Goal: Book appointment/travel/reservation

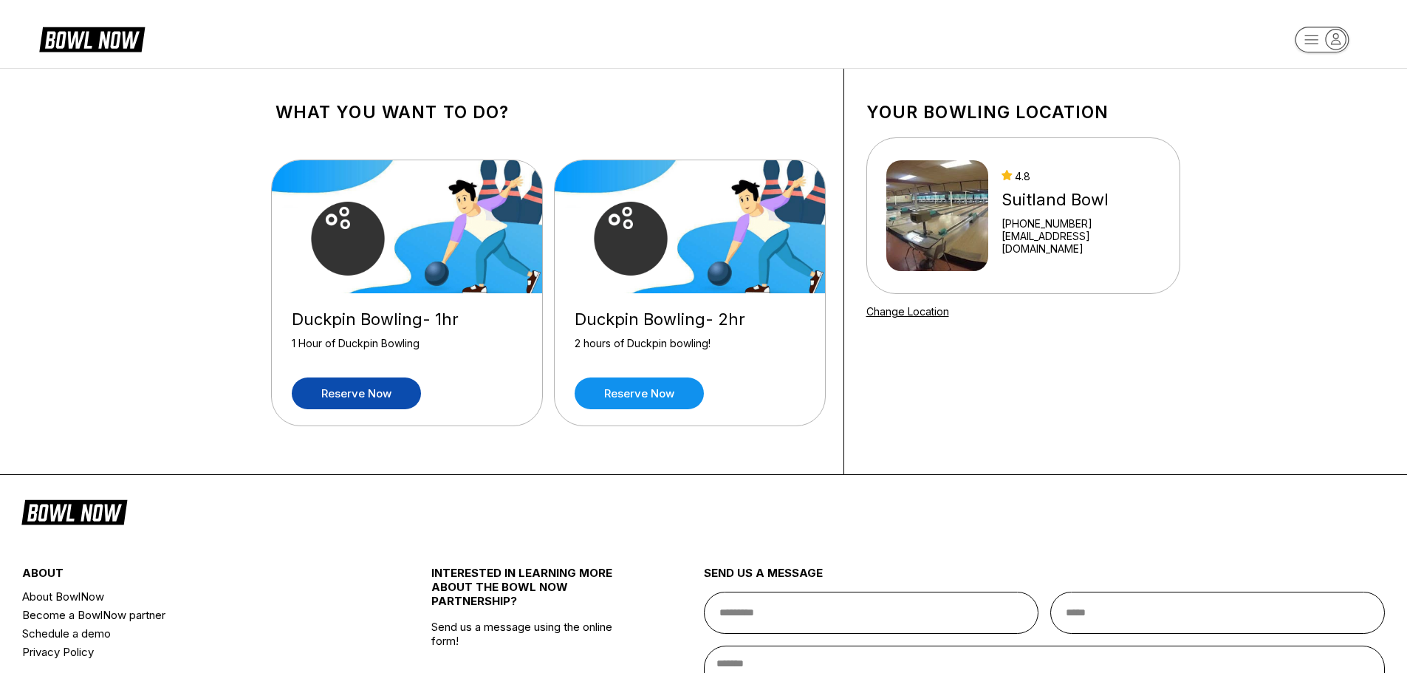
click at [370, 389] on link "Reserve now" at bounding box center [356, 393] width 129 height 32
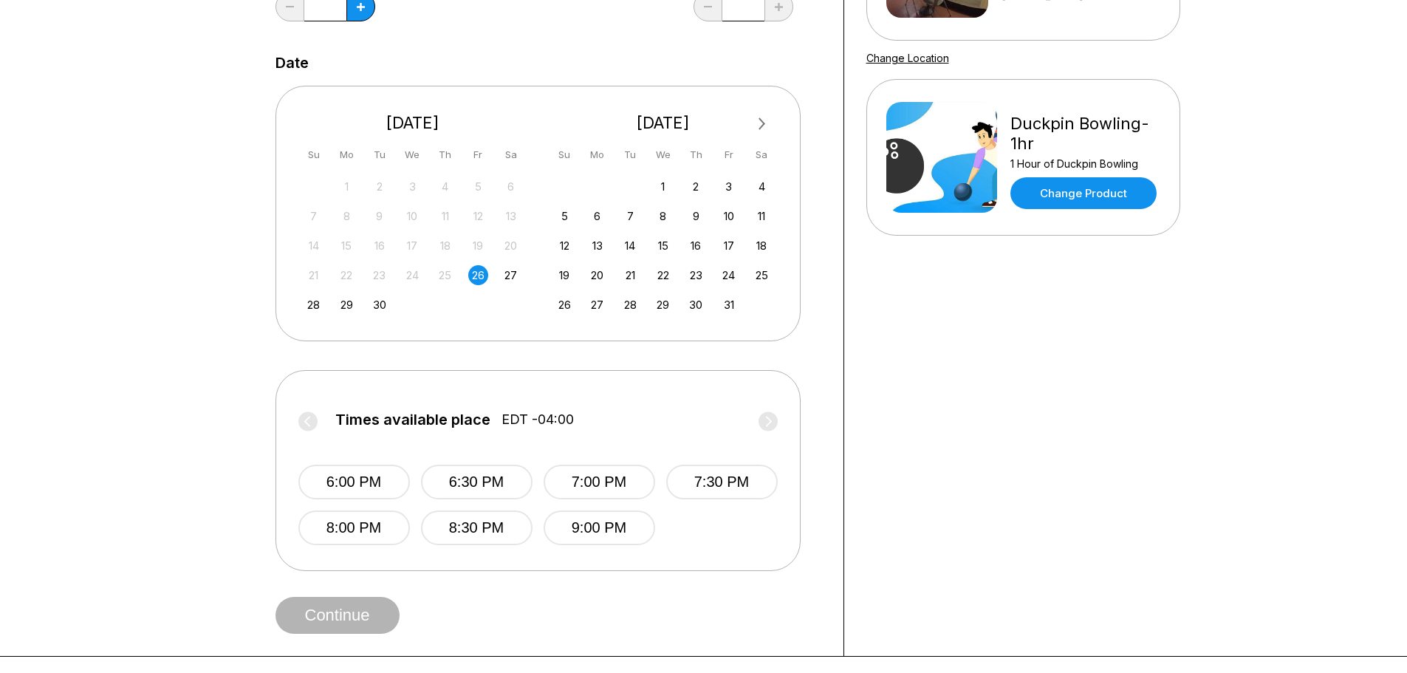
scroll to position [295, 0]
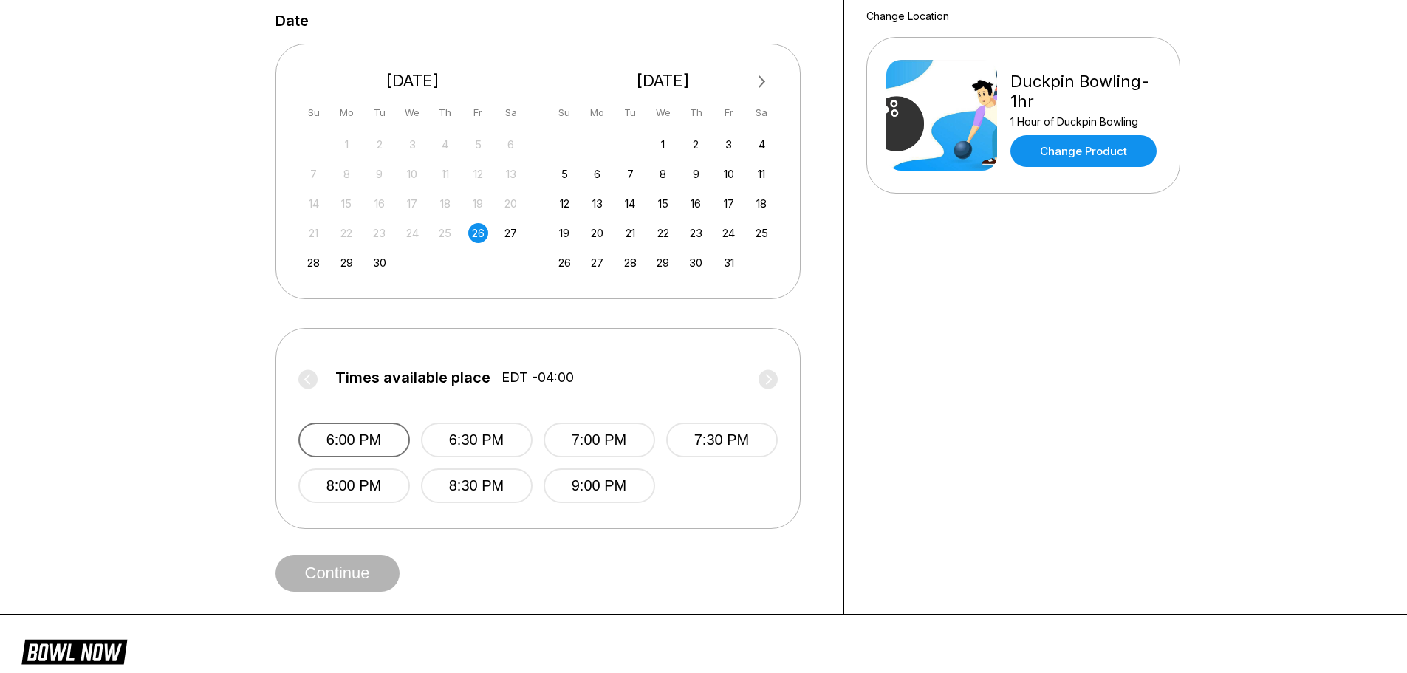
click at [371, 444] on button "6:00 PM" at bounding box center [354, 439] width 112 height 35
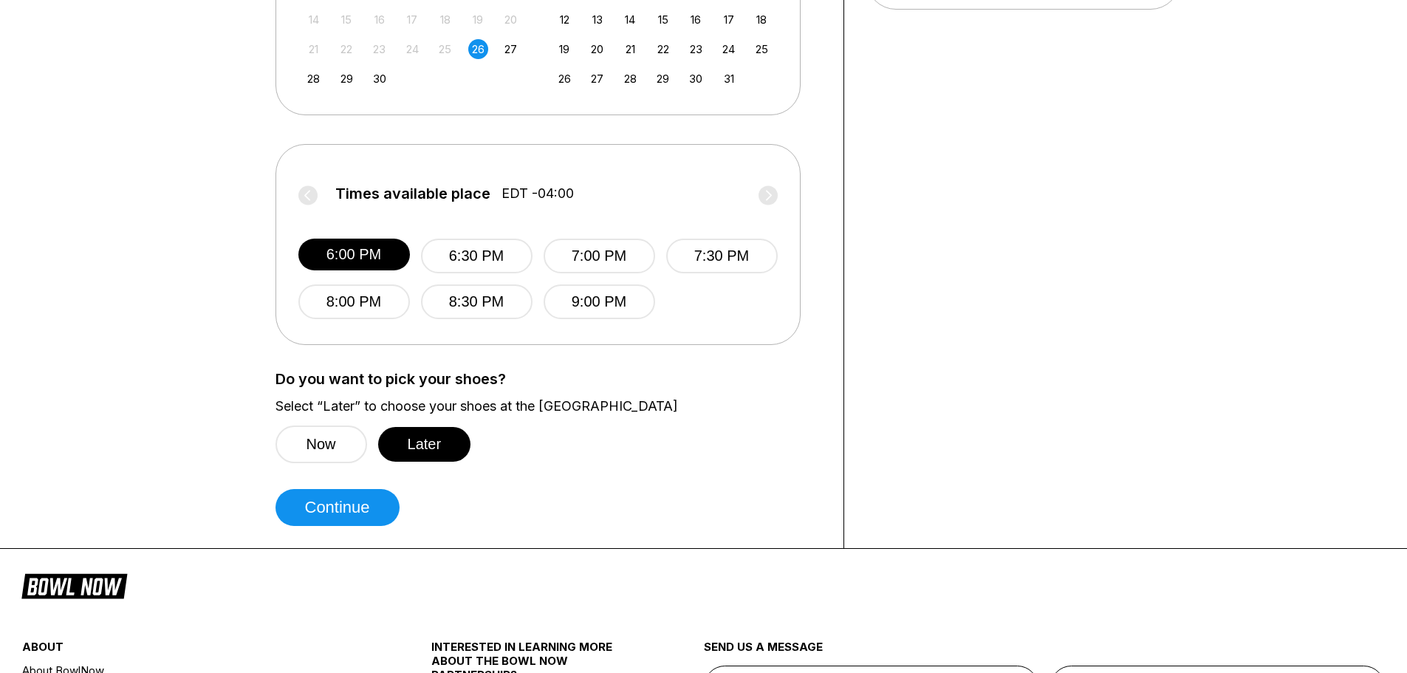
scroll to position [517, 0]
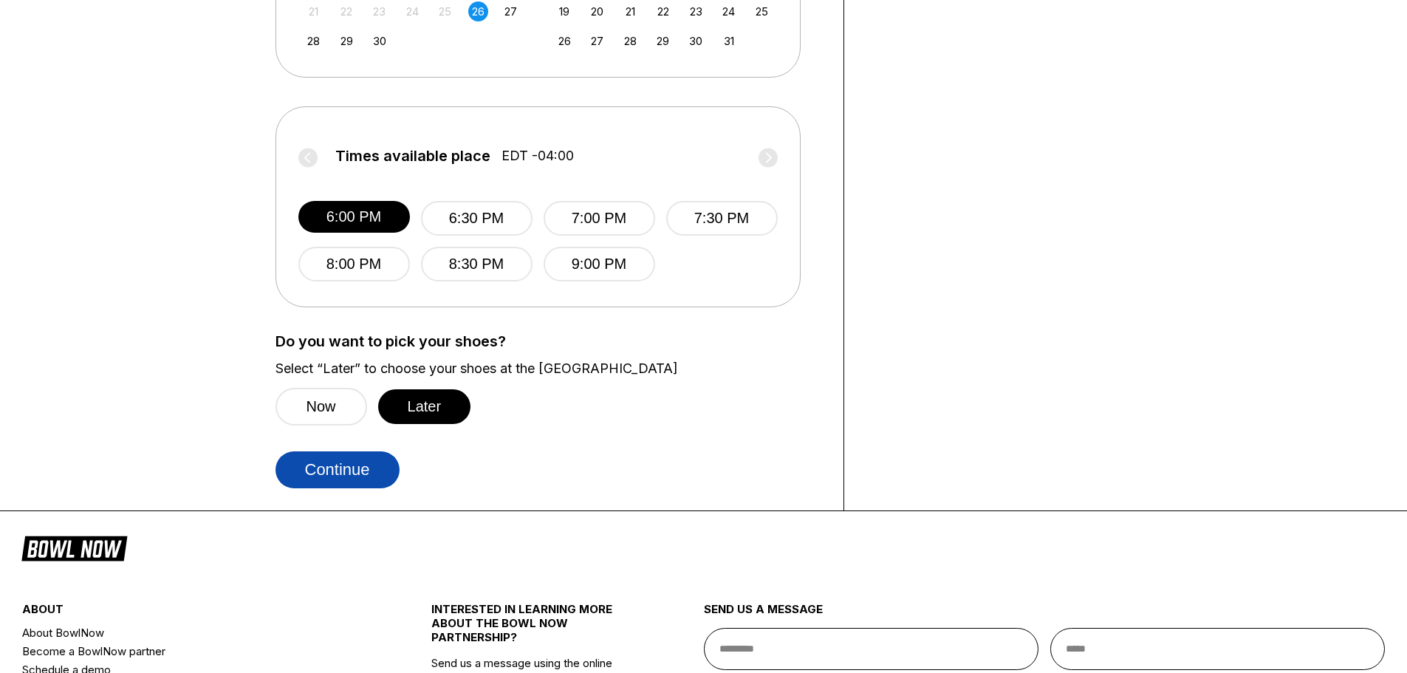
click at [371, 476] on button "Continue" at bounding box center [337, 469] width 124 height 37
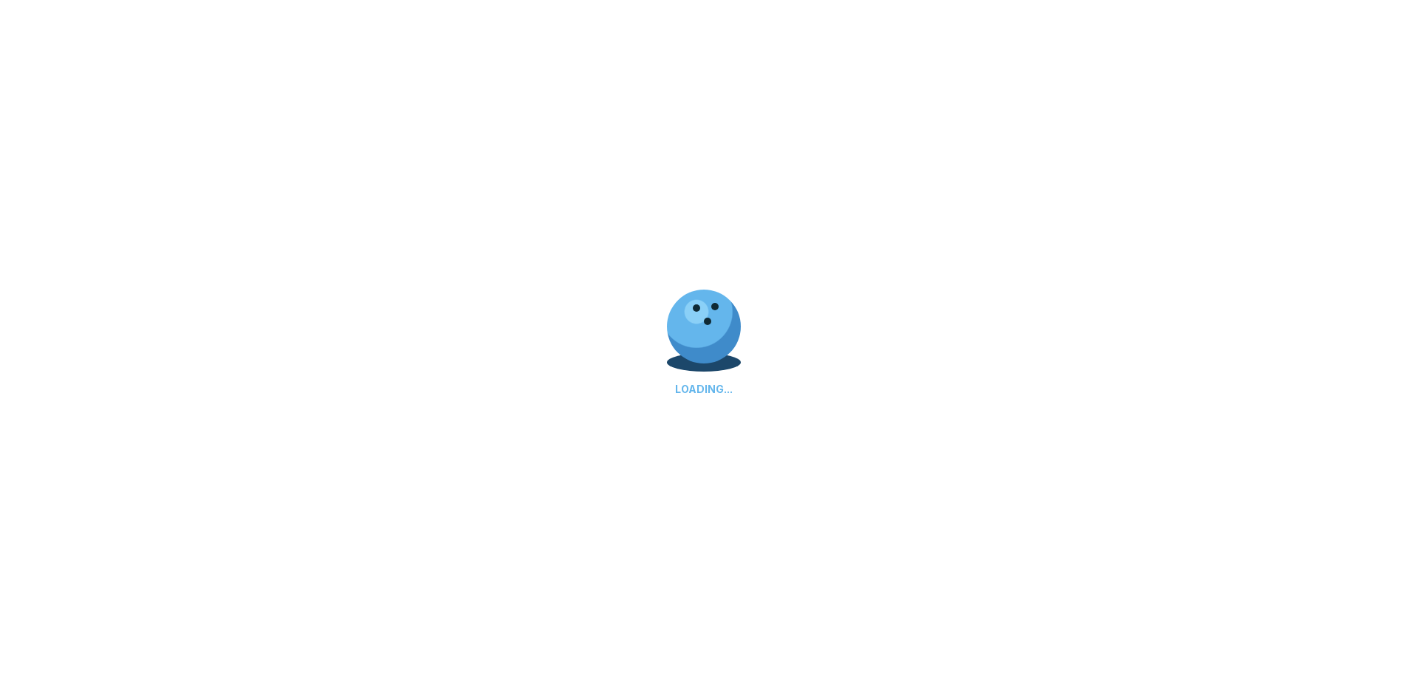
select select "**"
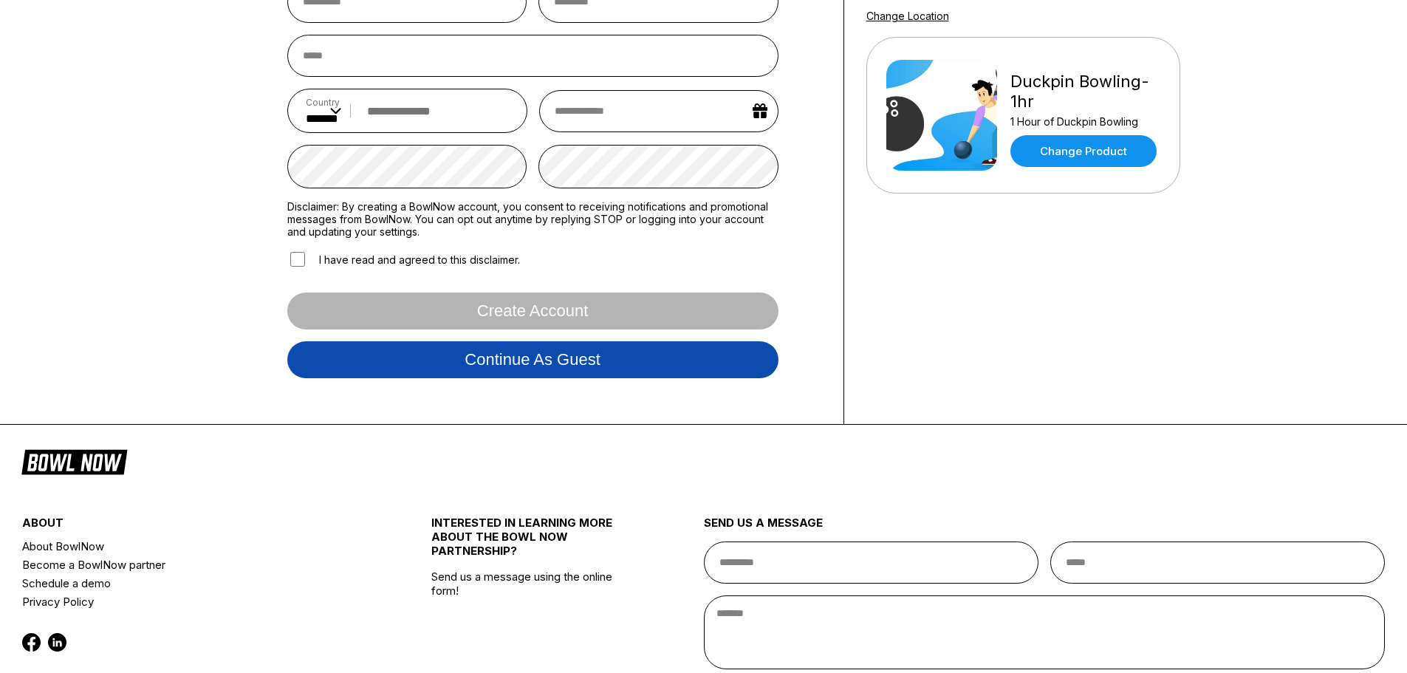
click at [603, 369] on button "Continue as guest" at bounding box center [532, 359] width 491 height 37
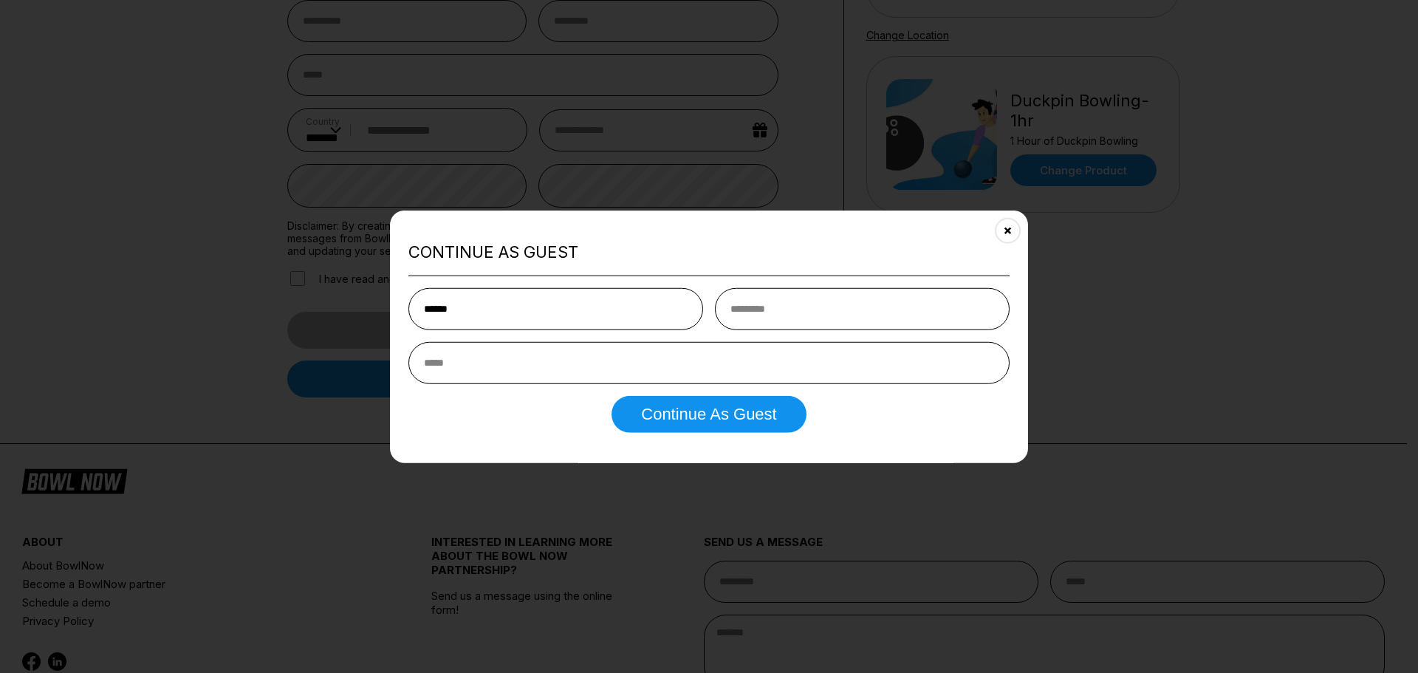
type input "******"
type input "**********"
click at [803, 436] on div "**********" at bounding box center [709, 336] width 638 height 253
click at [768, 426] on button "Continue as Guest" at bounding box center [709, 414] width 194 height 37
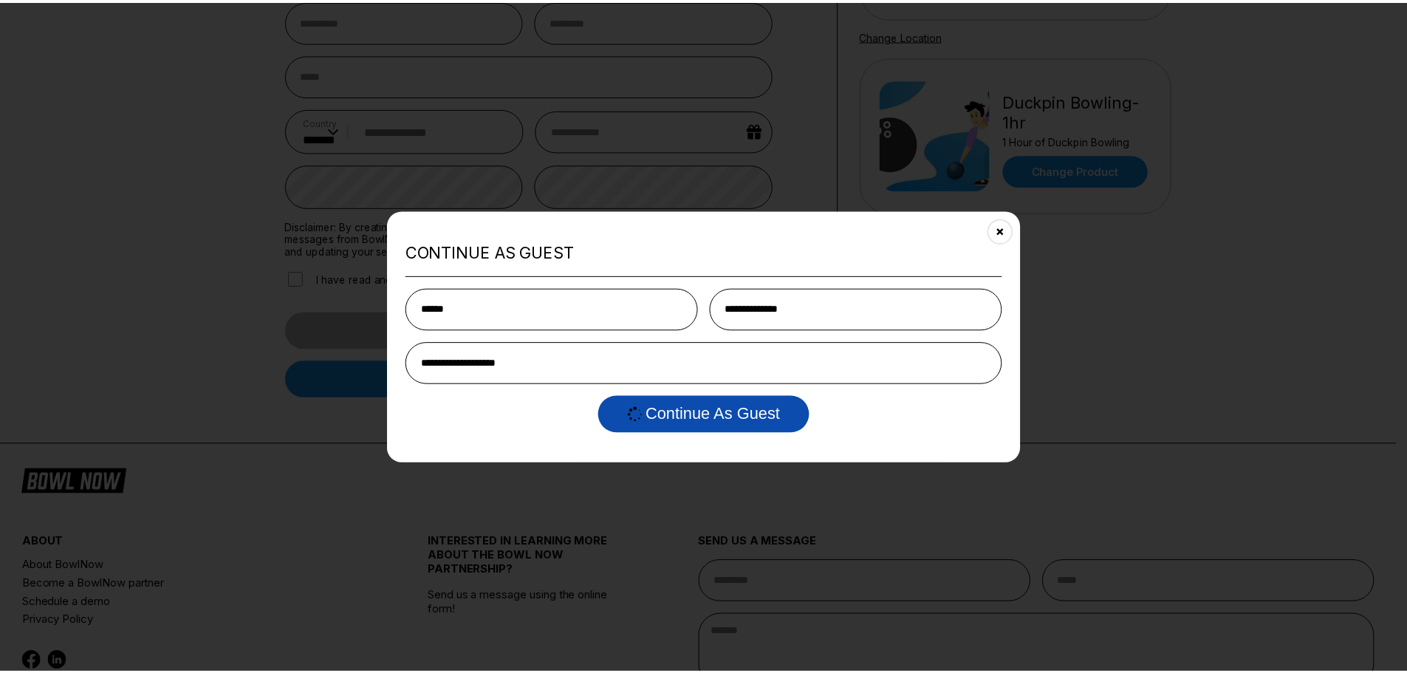
scroll to position [0, 0]
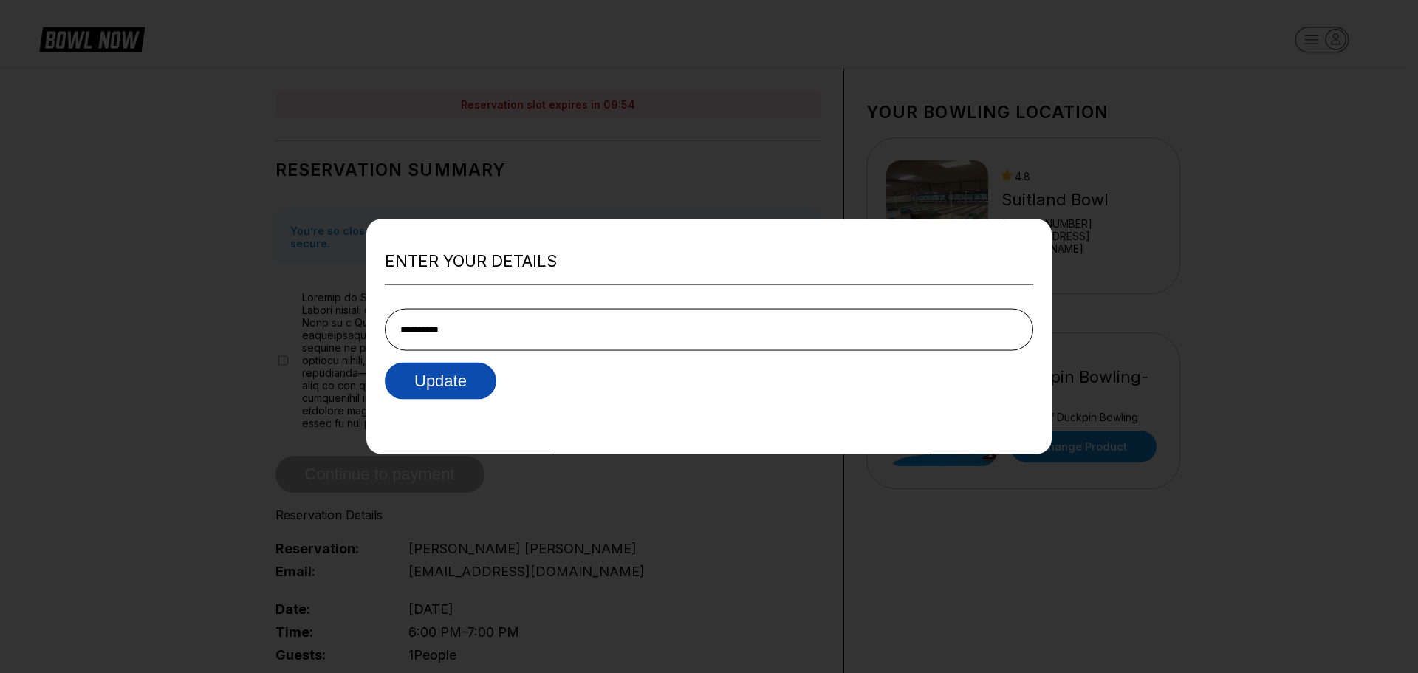
type input "**********"
click at [467, 386] on button "Update" at bounding box center [441, 381] width 112 height 37
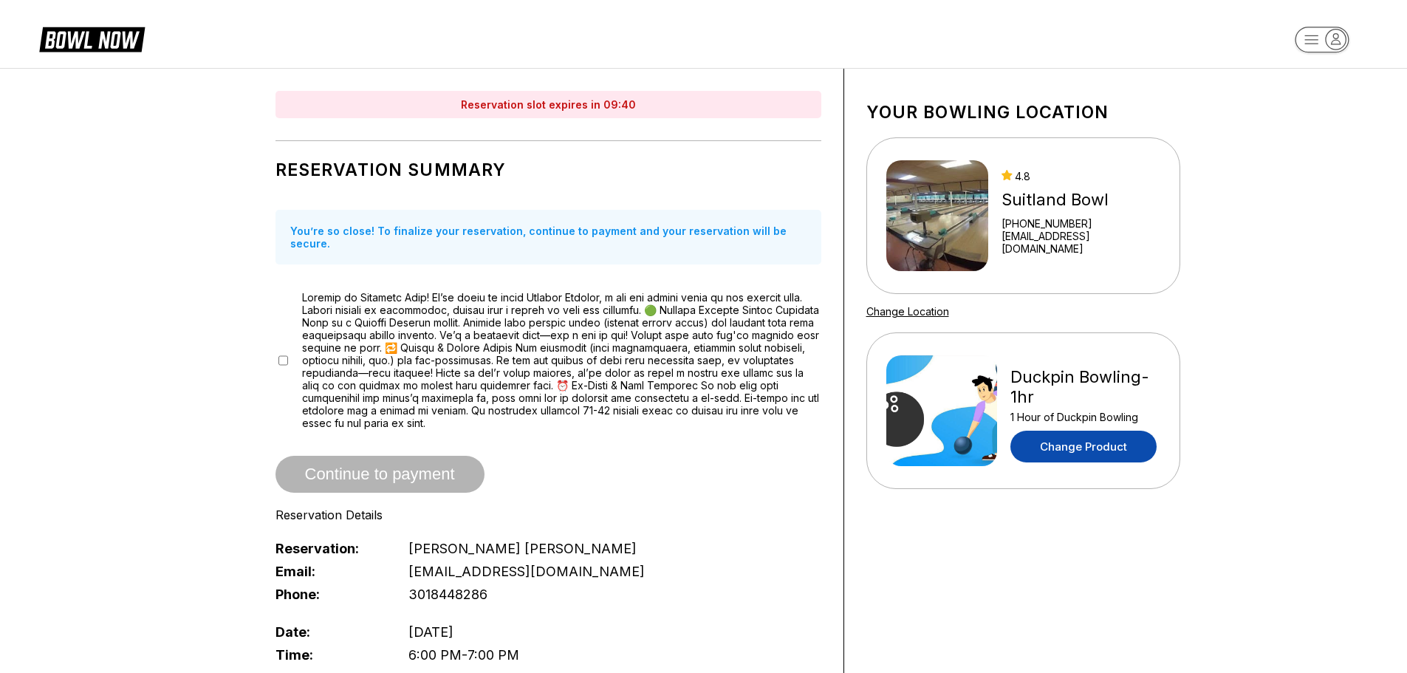
click at [1074, 451] on link "Change Product" at bounding box center [1083, 447] width 146 height 32
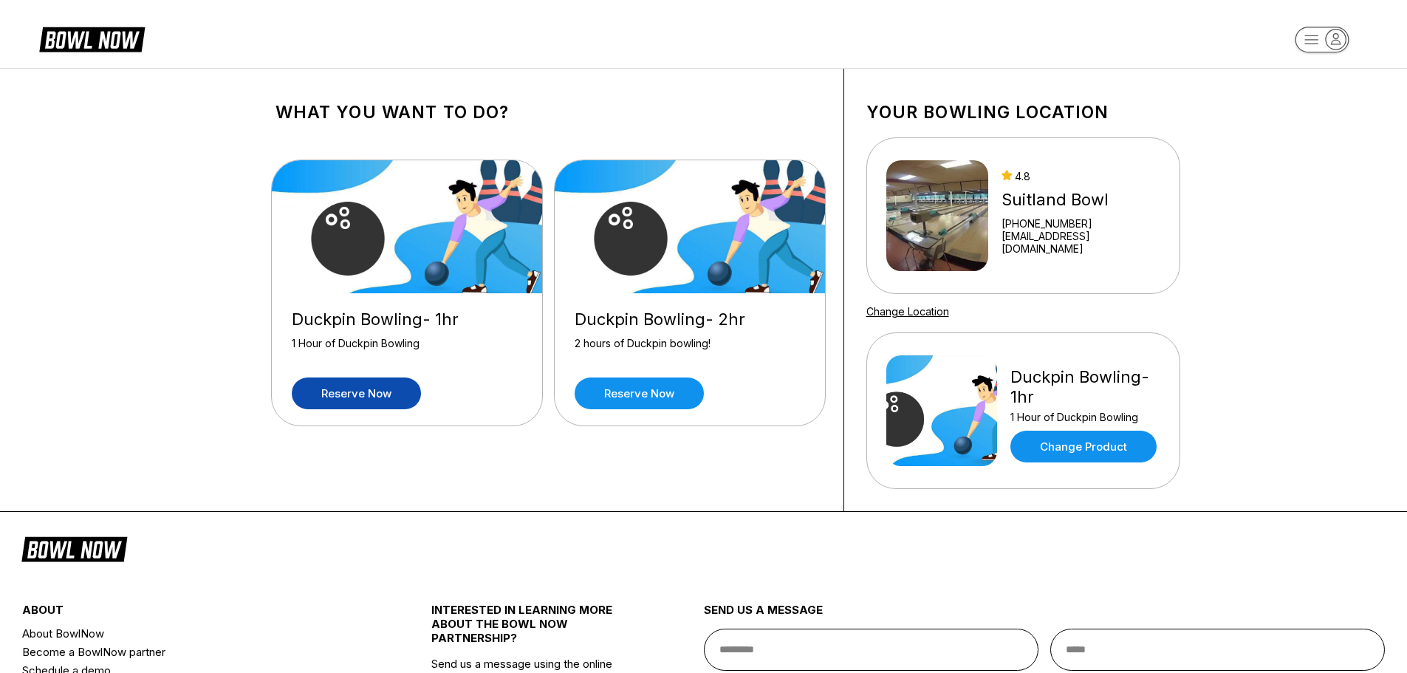
click at [399, 386] on link "Reserve now" at bounding box center [356, 393] width 129 height 32
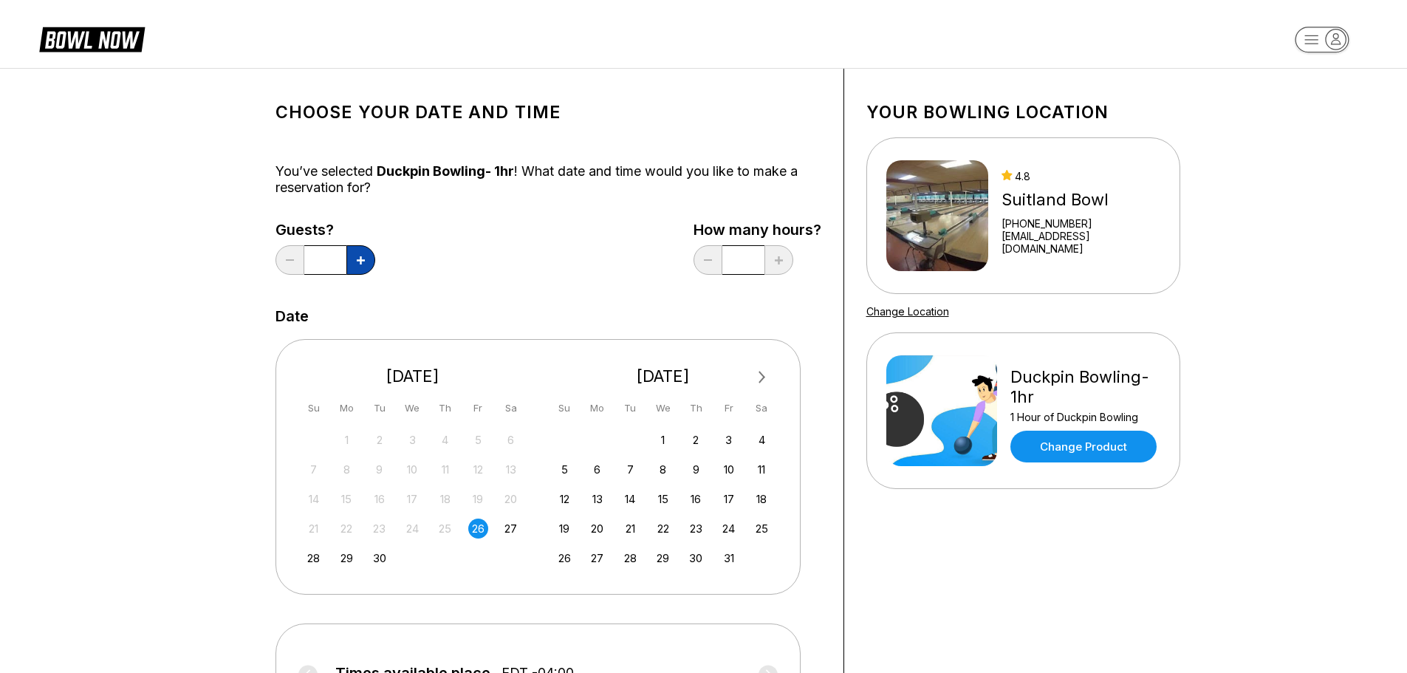
click at [355, 261] on button at bounding box center [360, 260] width 29 height 30
type input "*"
click at [640, 267] on div "Guests? * How many hours? *" at bounding box center [548, 252] width 546 height 61
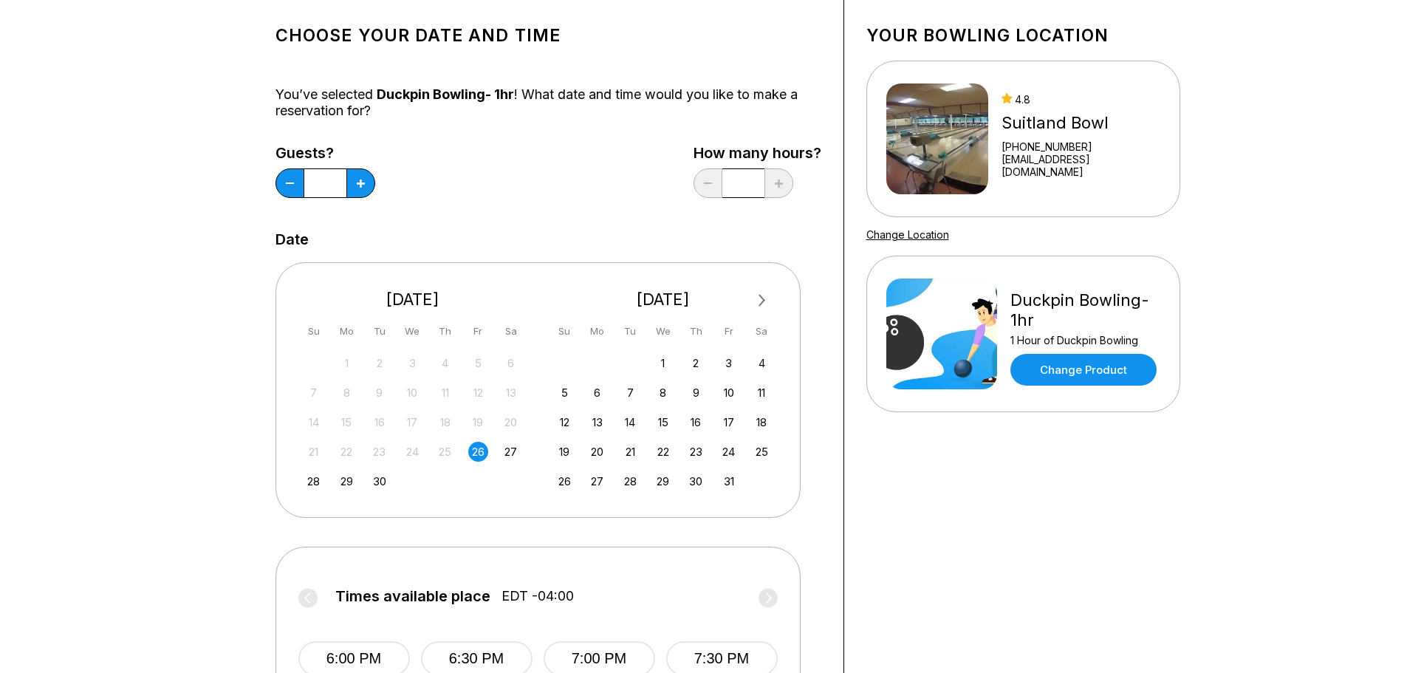
scroll to position [295, 0]
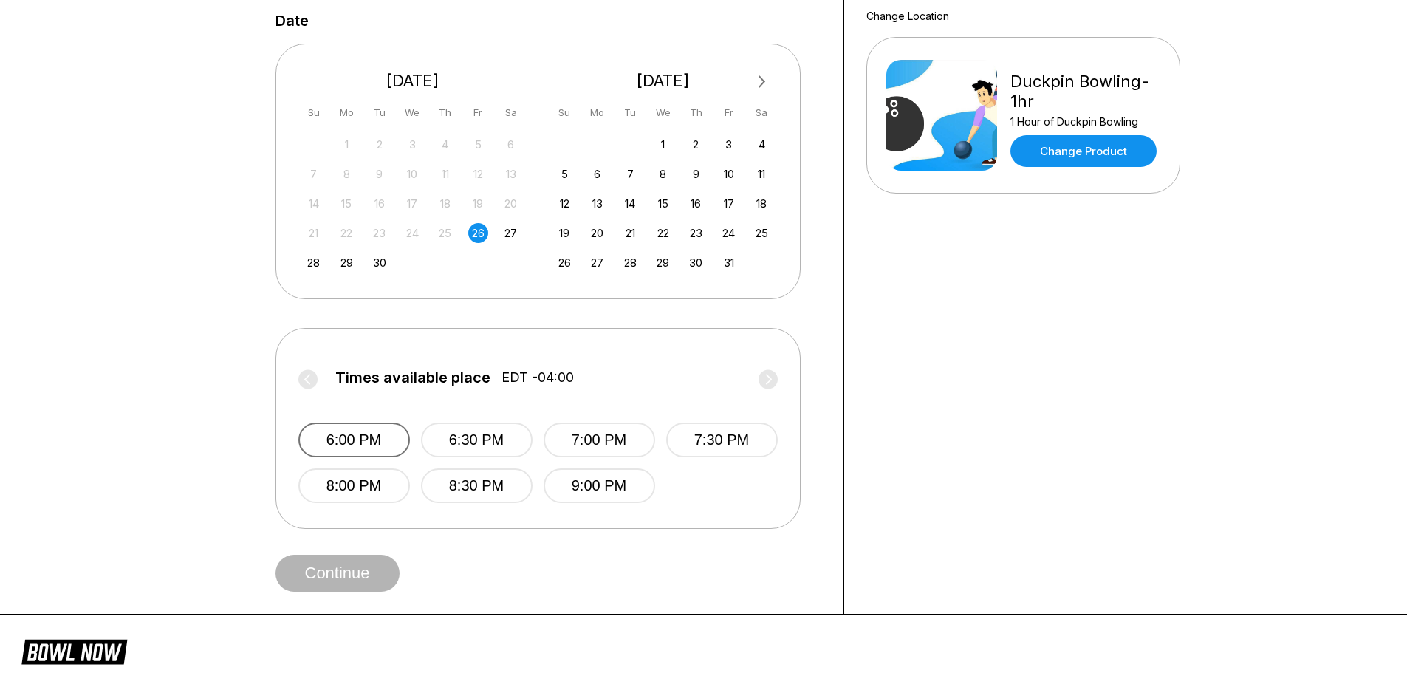
click at [357, 437] on button "6:00 PM" at bounding box center [354, 439] width 112 height 35
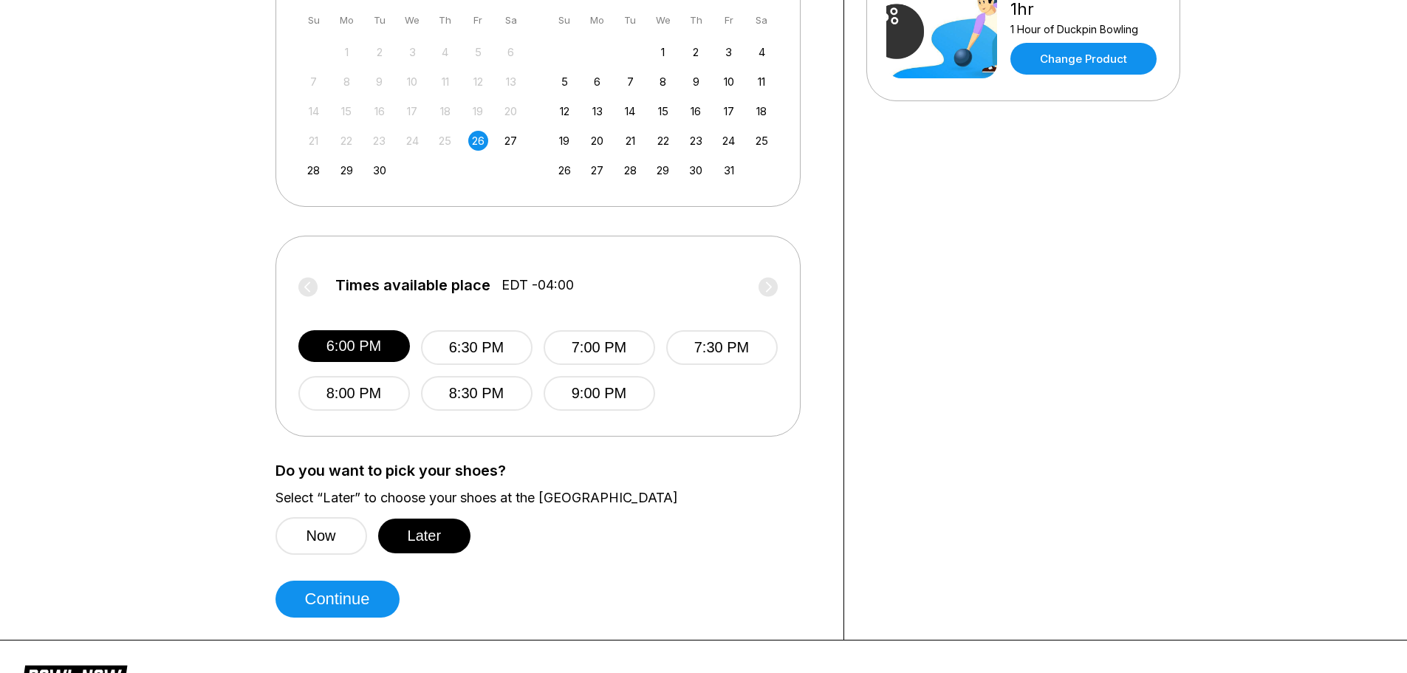
scroll to position [517, 0]
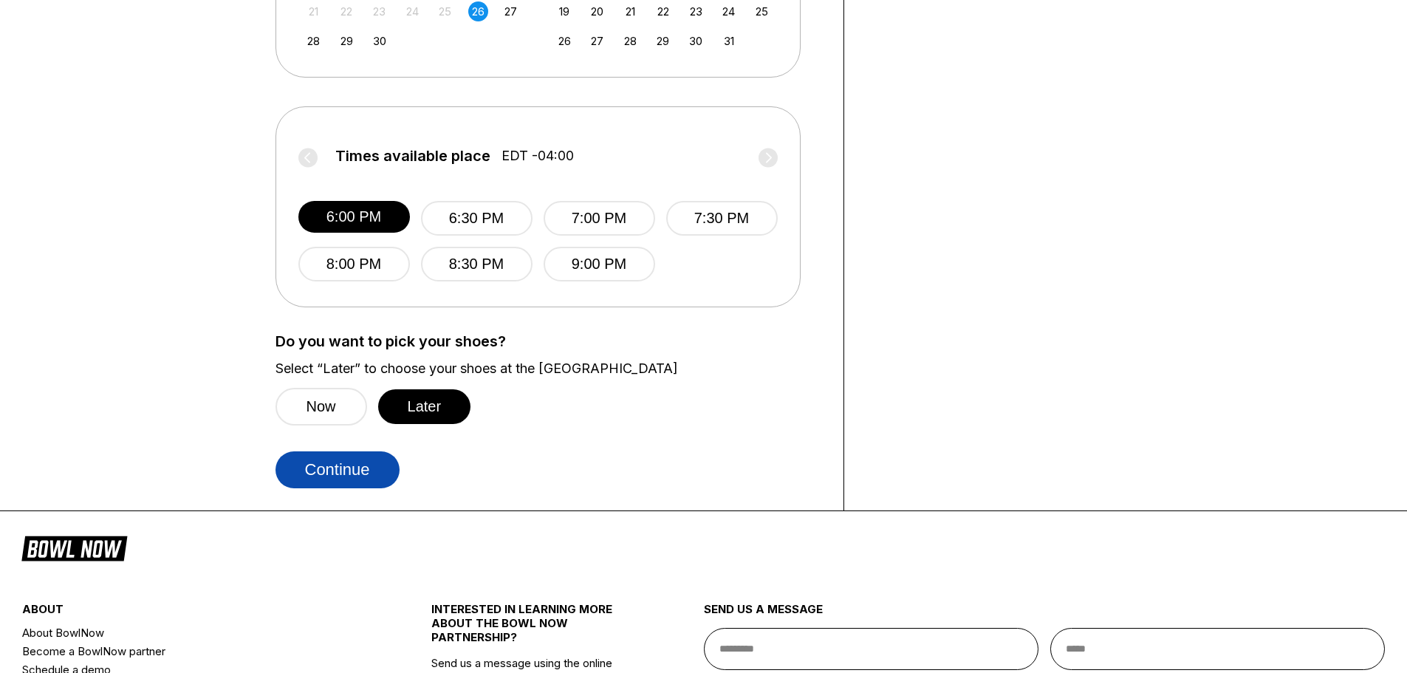
click at [360, 475] on button "Continue" at bounding box center [337, 469] width 124 height 37
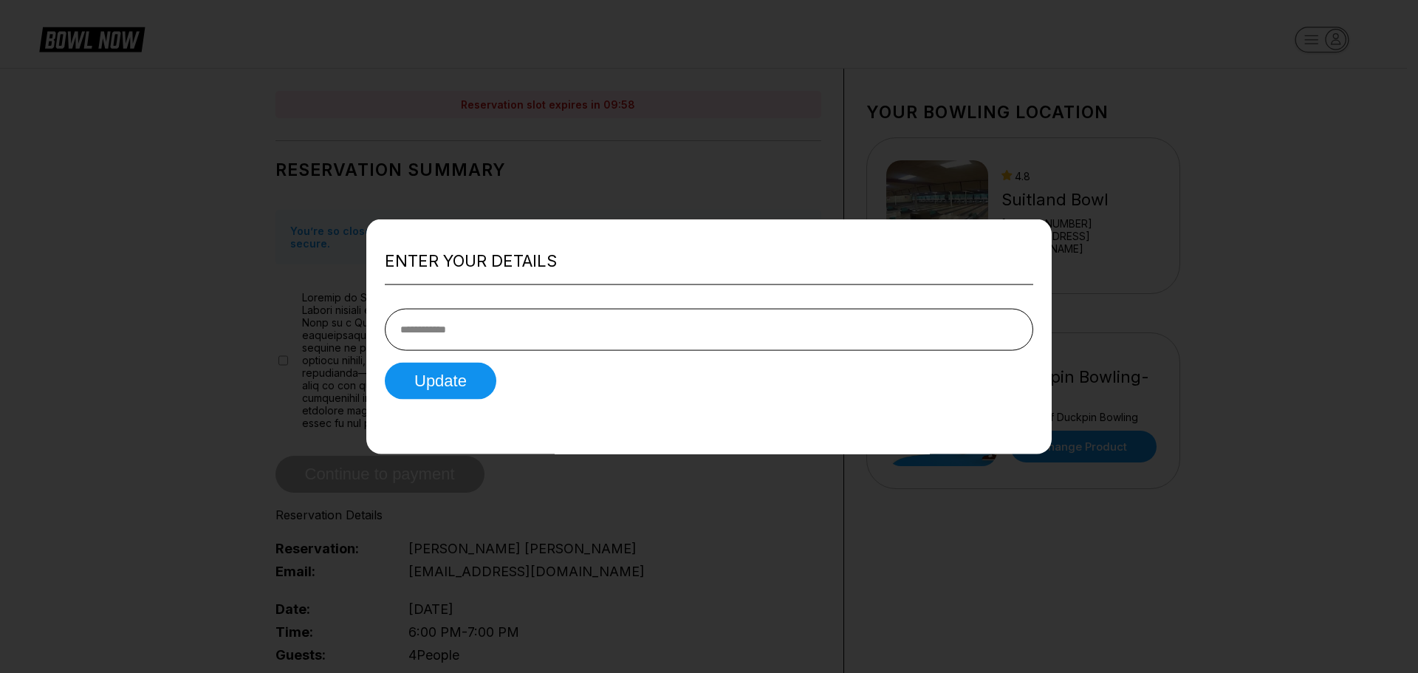
click at [505, 322] on input "tel" at bounding box center [709, 330] width 648 height 42
type input "**********"
click at [436, 388] on button "Update" at bounding box center [441, 381] width 112 height 37
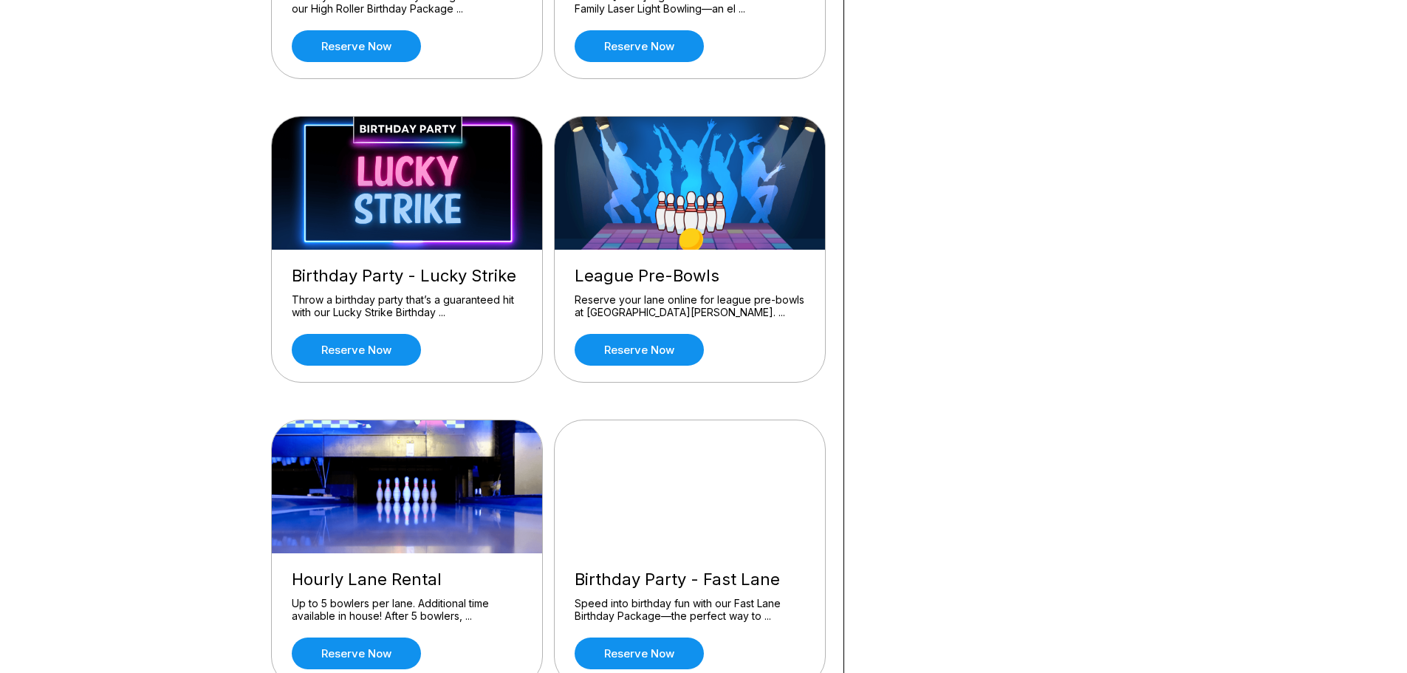
scroll to position [369, 0]
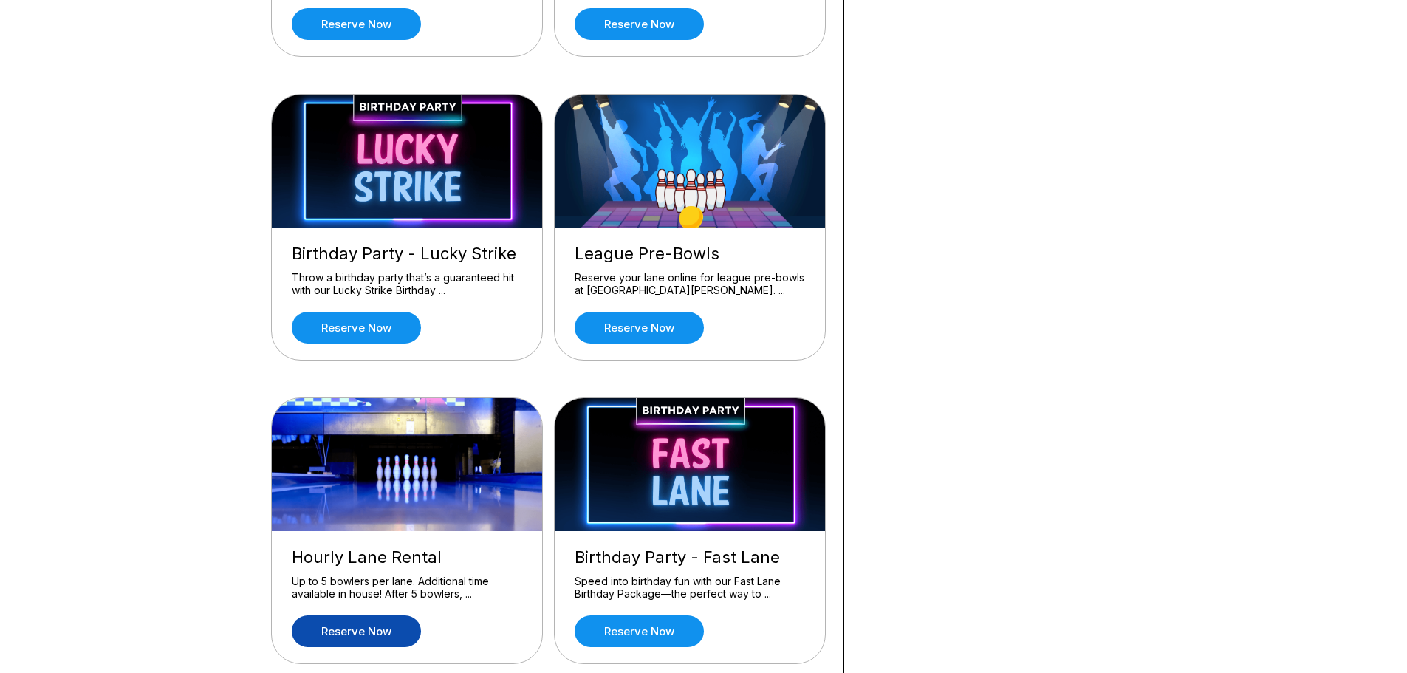
click at [377, 632] on link "Reserve now" at bounding box center [356, 631] width 129 height 32
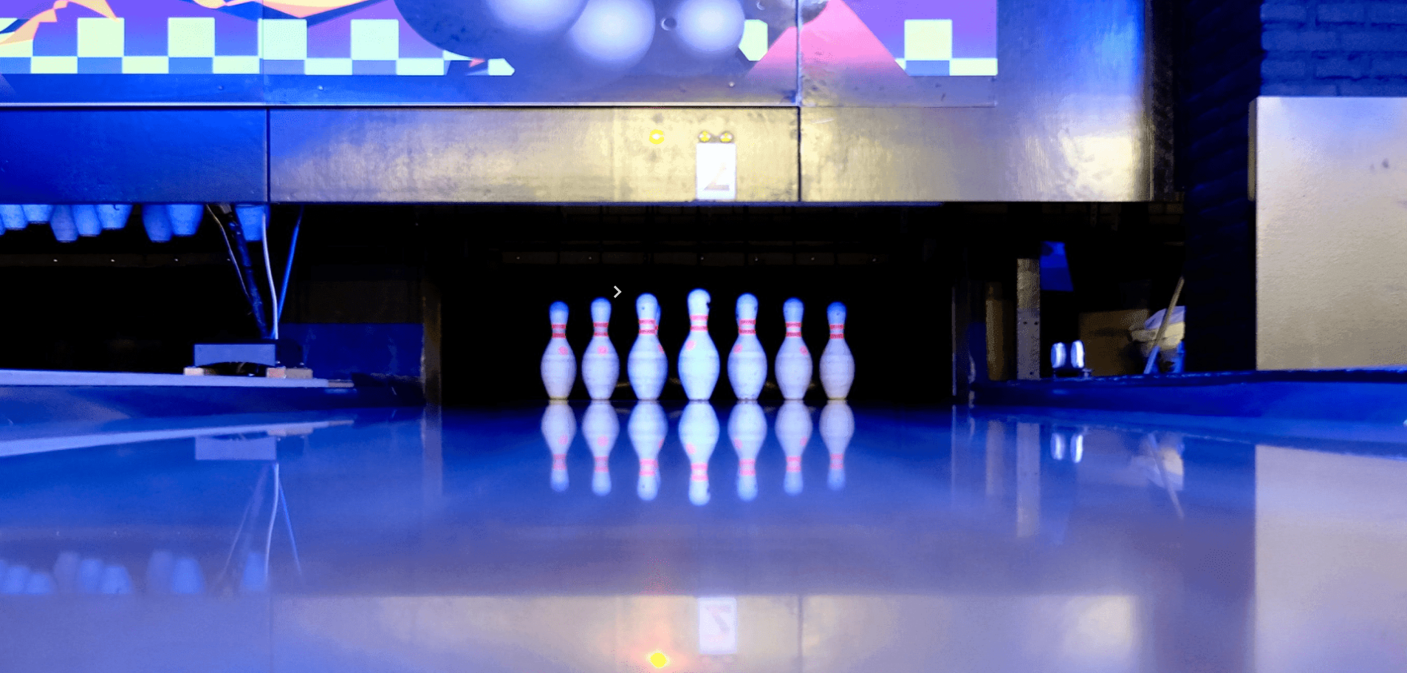
click at [386, 210] on icon at bounding box center [390, 206] width 8 height 8
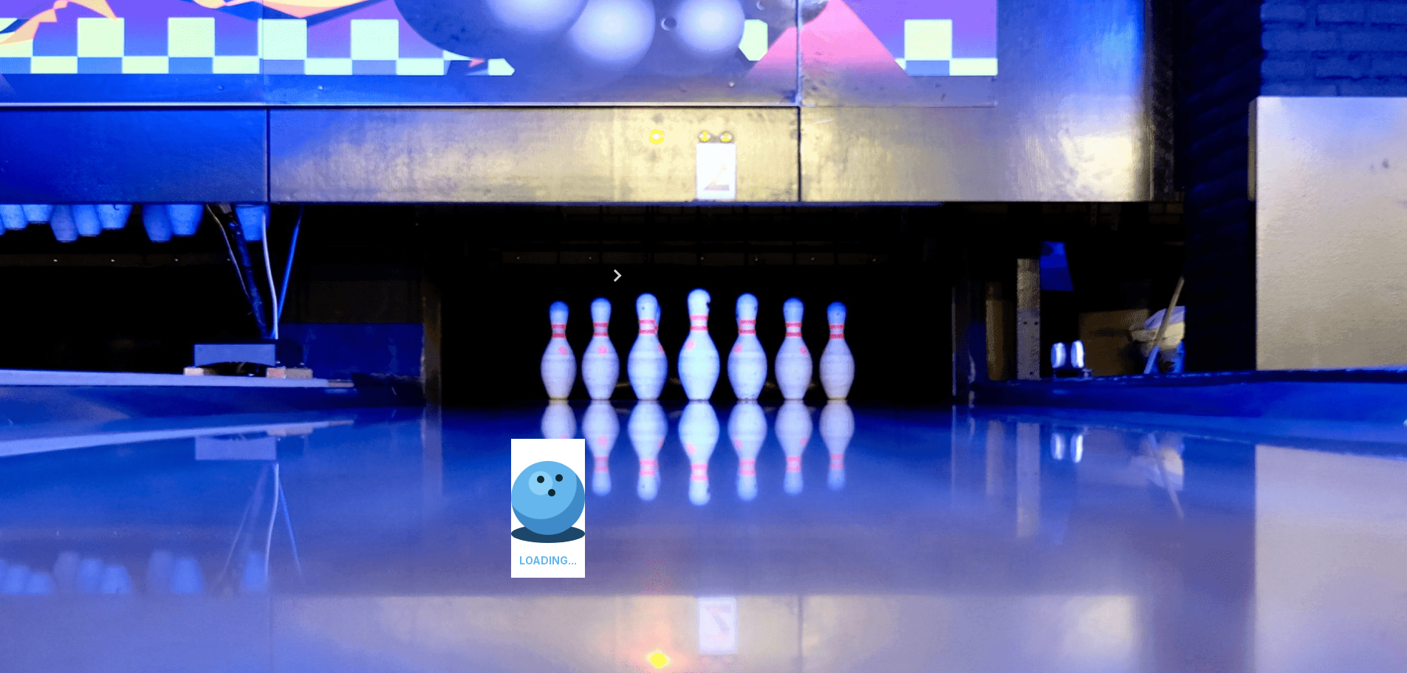
click at [406, 194] on icon at bounding box center [410, 189] width 8 height 8
type input "*"
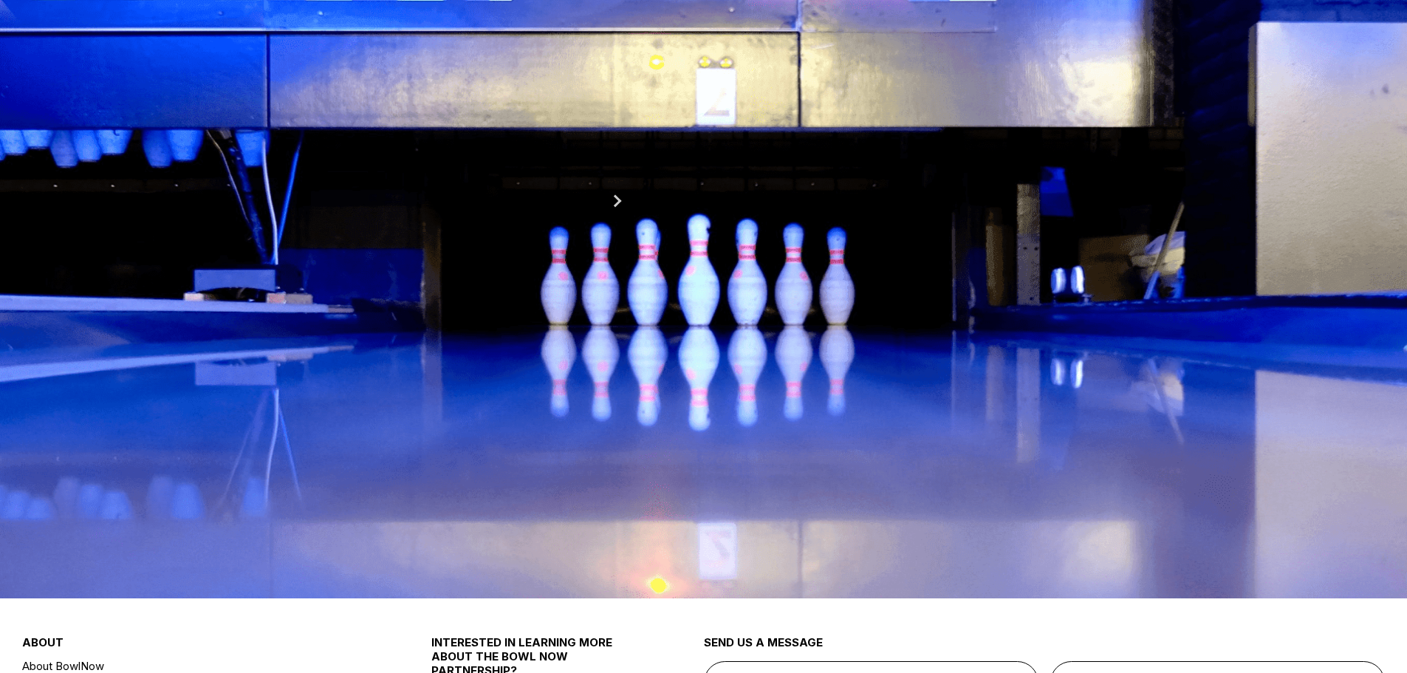
scroll to position [74, 0]
click at [400, 172] on button at bounding box center [390, 165] width 20 height 16
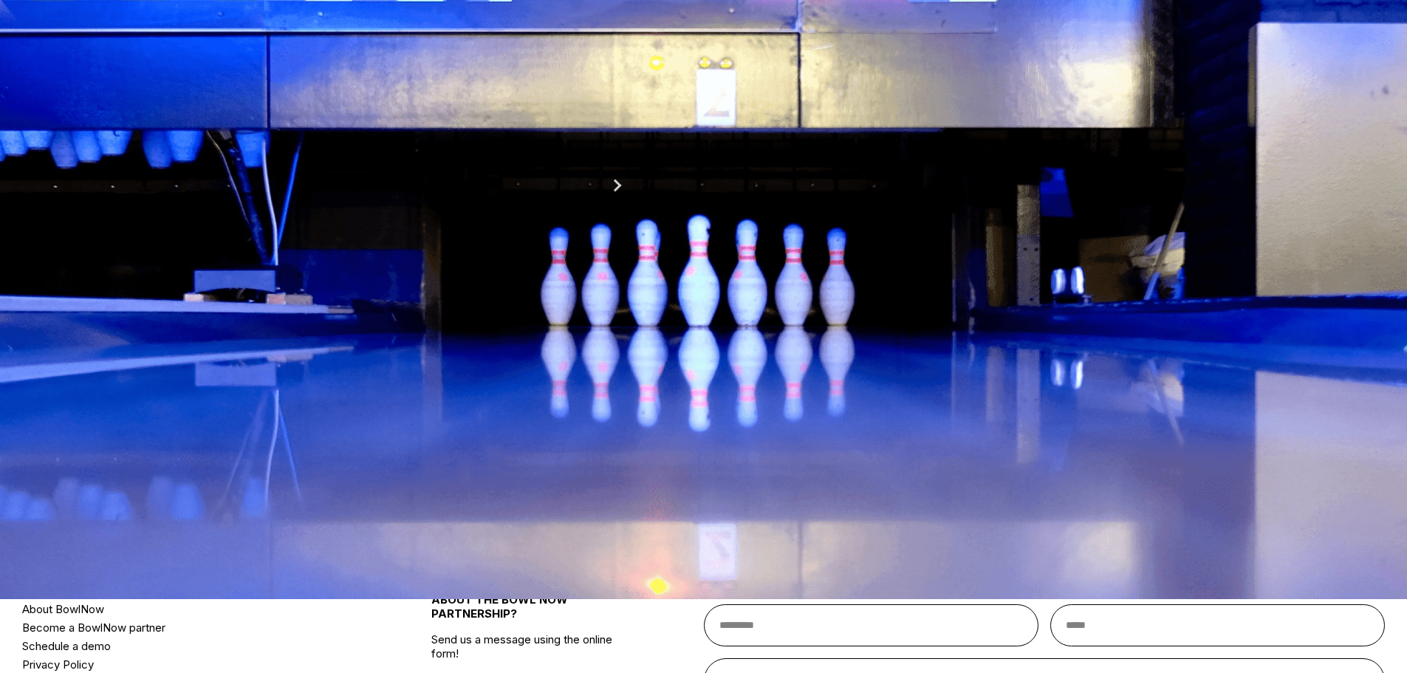
click at [295, 156] on button at bounding box center [285, 148] width 20 height 16
type input "*"
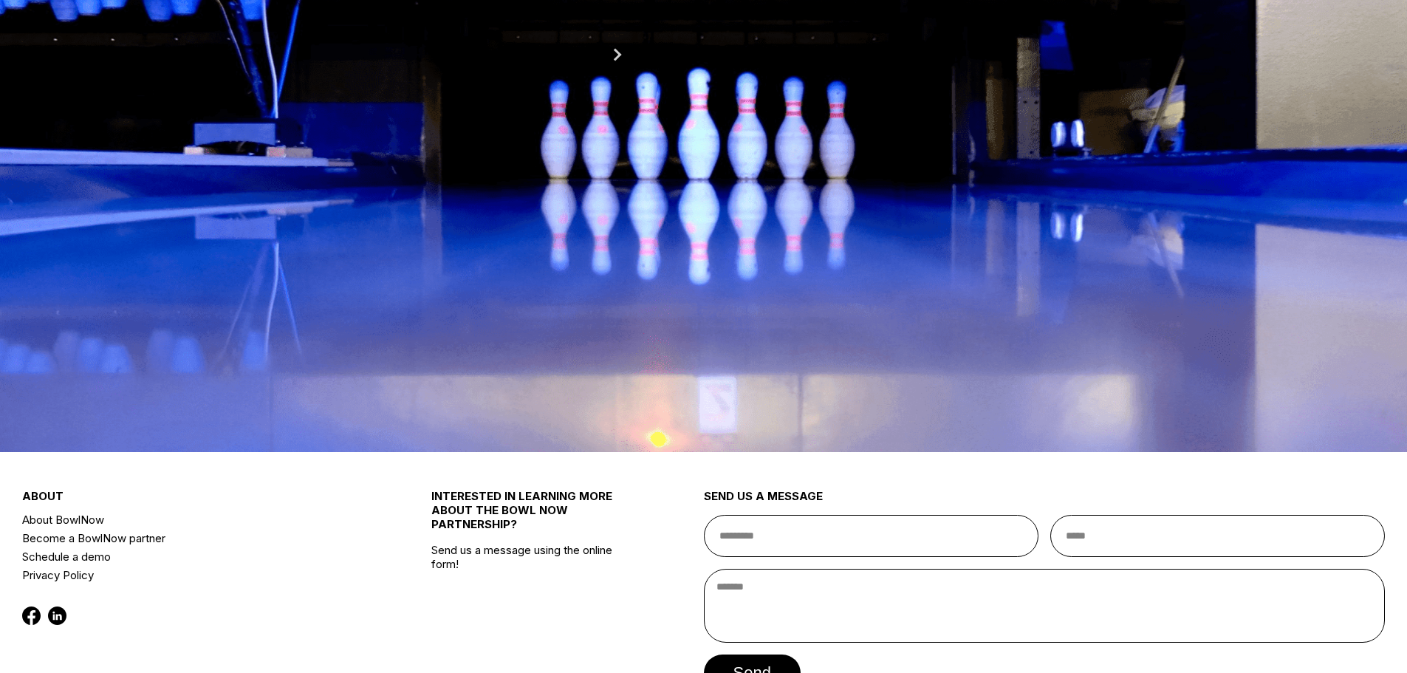
scroll to position [222, 0]
click at [345, 253] on button "4:30 PM" at bounding box center [309, 242] width 69 height 21
drag, startPoint x: 490, startPoint y: 490, endPoint x: 485, endPoint y: 505, distance: 15.9
click at [490, 315] on div "4:30 PM 10:00 PM 10:30 PM 11:00 PM" at bounding box center [548, 273] width 546 height 83
click at [354, 273] on button "10:00 PM" at bounding box center [314, 263] width 78 height 21
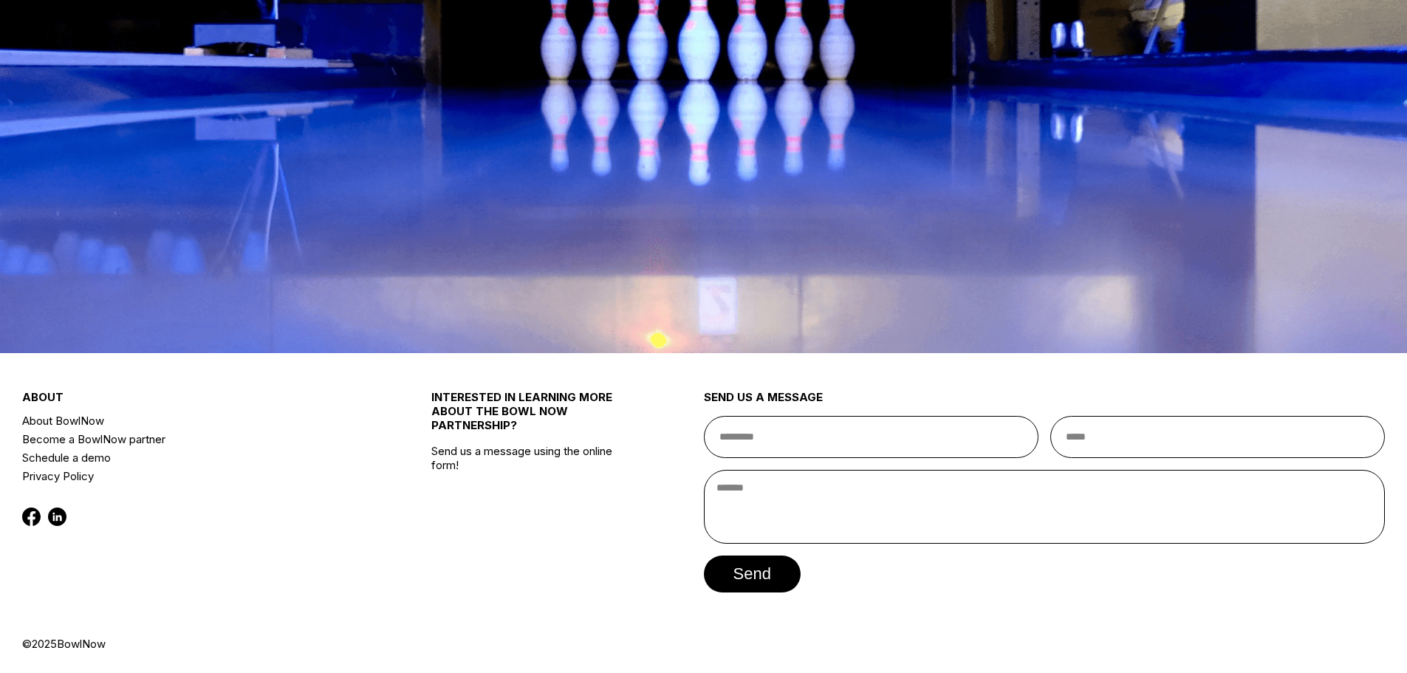
scroll to position [369, 0]
click at [349, 276] on button "Continue" at bounding box center [337, 257] width 124 height 37
